Goal: Task Accomplishment & Management: Use online tool/utility

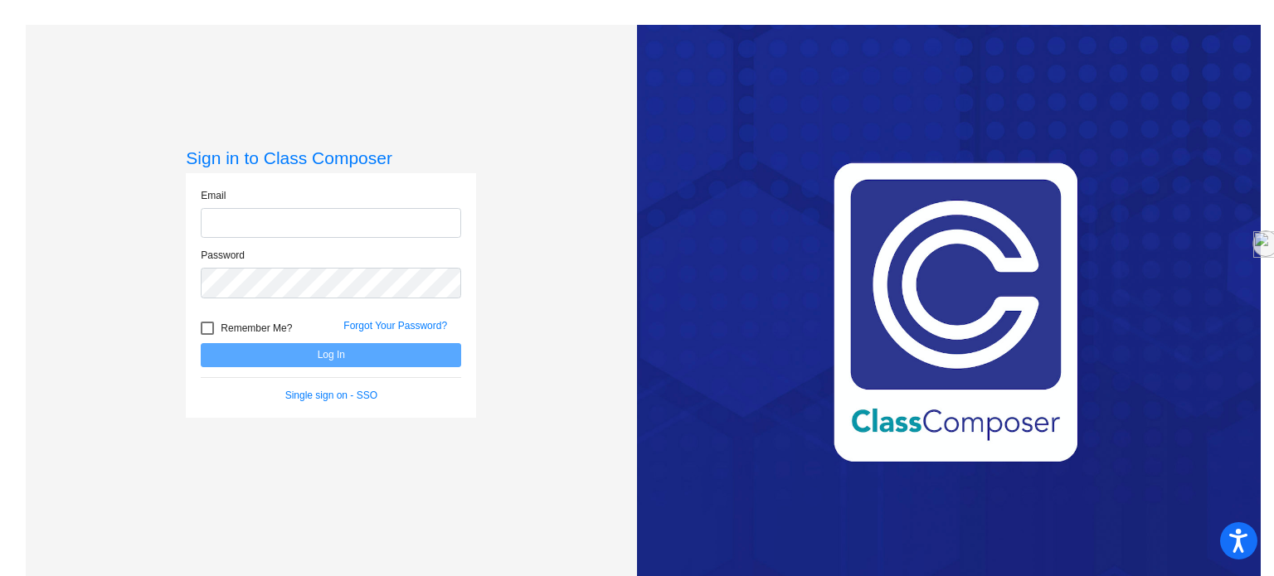
type input "[EMAIL_ADDRESS][DOMAIN_NAME]"
click at [346, 356] on button "Log In" at bounding box center [331, 355] width 260 height 24
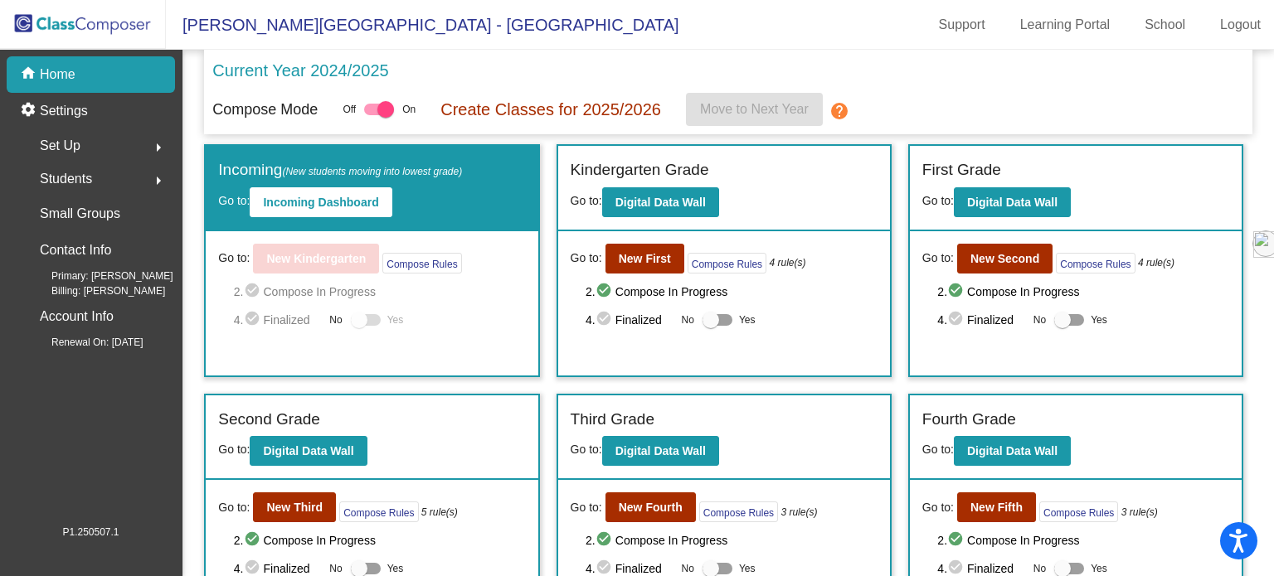
scroll to position [149, 0]
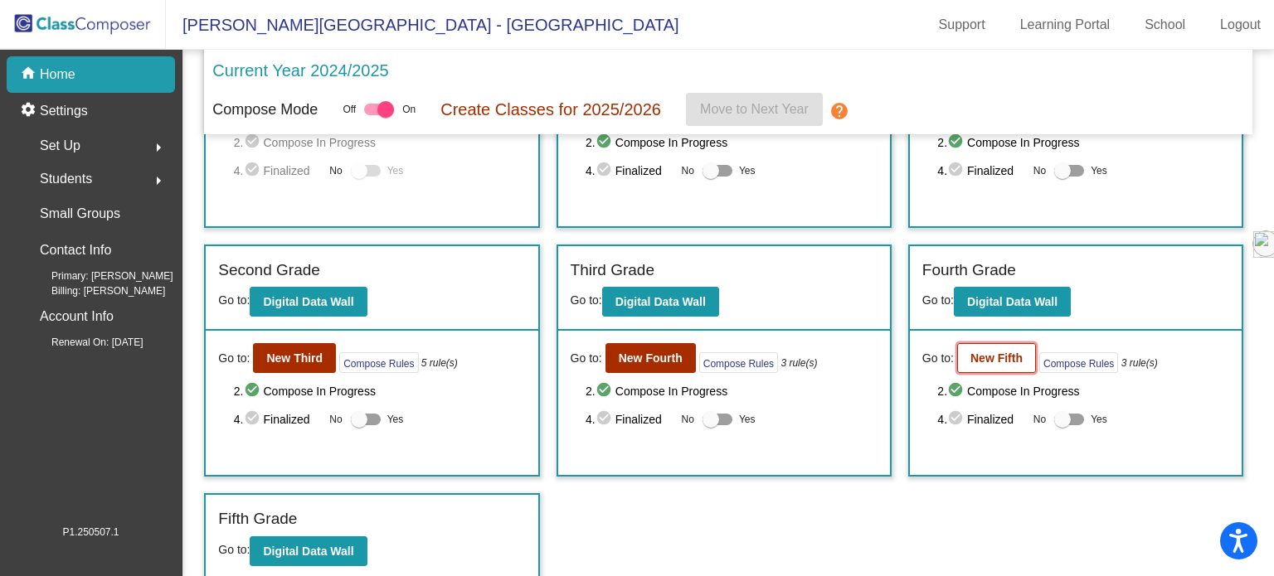
click at [990, 359] on b "New Fifth" at bounding box center [996, 358] width 52 height 13
